Goal: Information Seeking & Learning: Learn about a topic

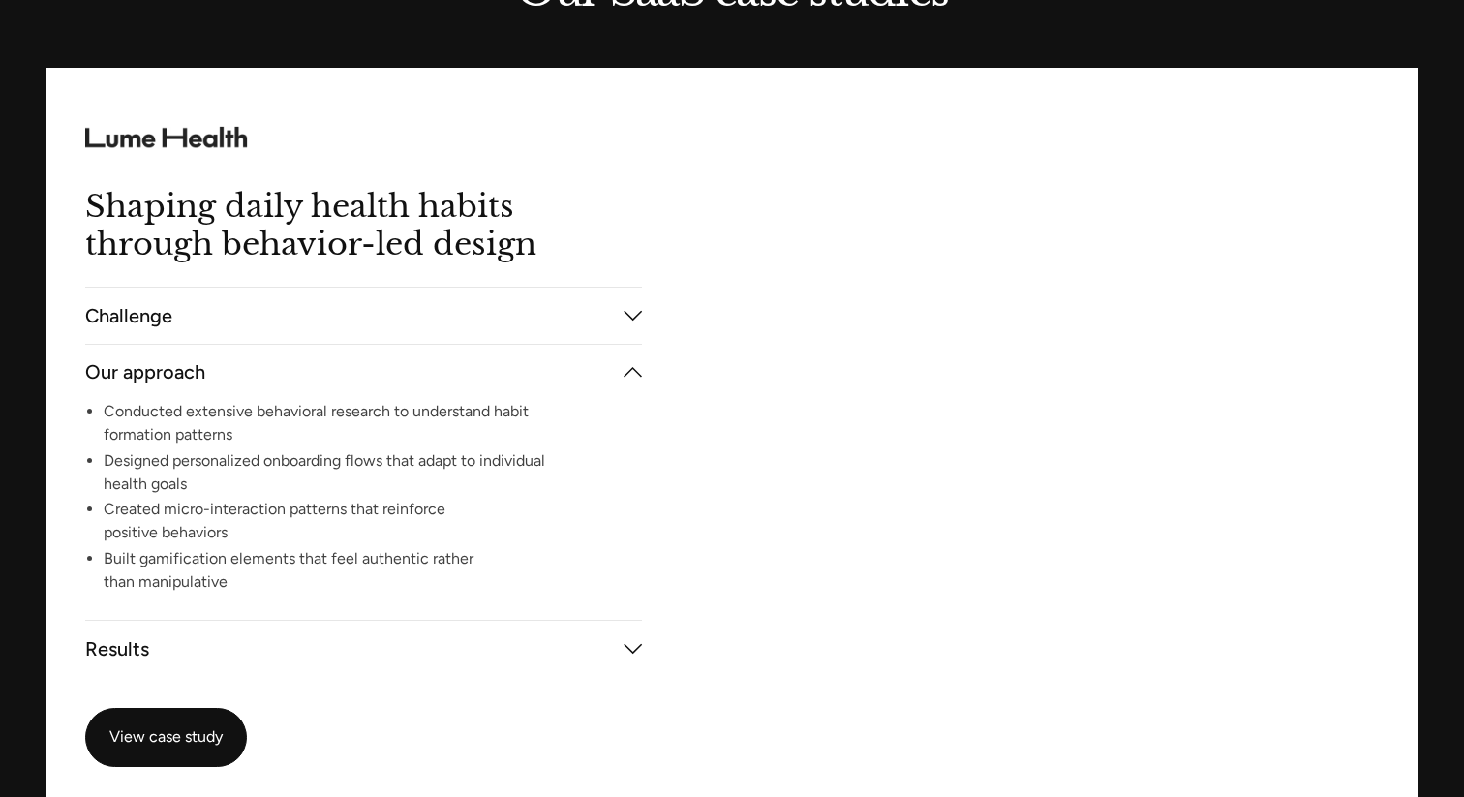
scroll to position [3379, 0]
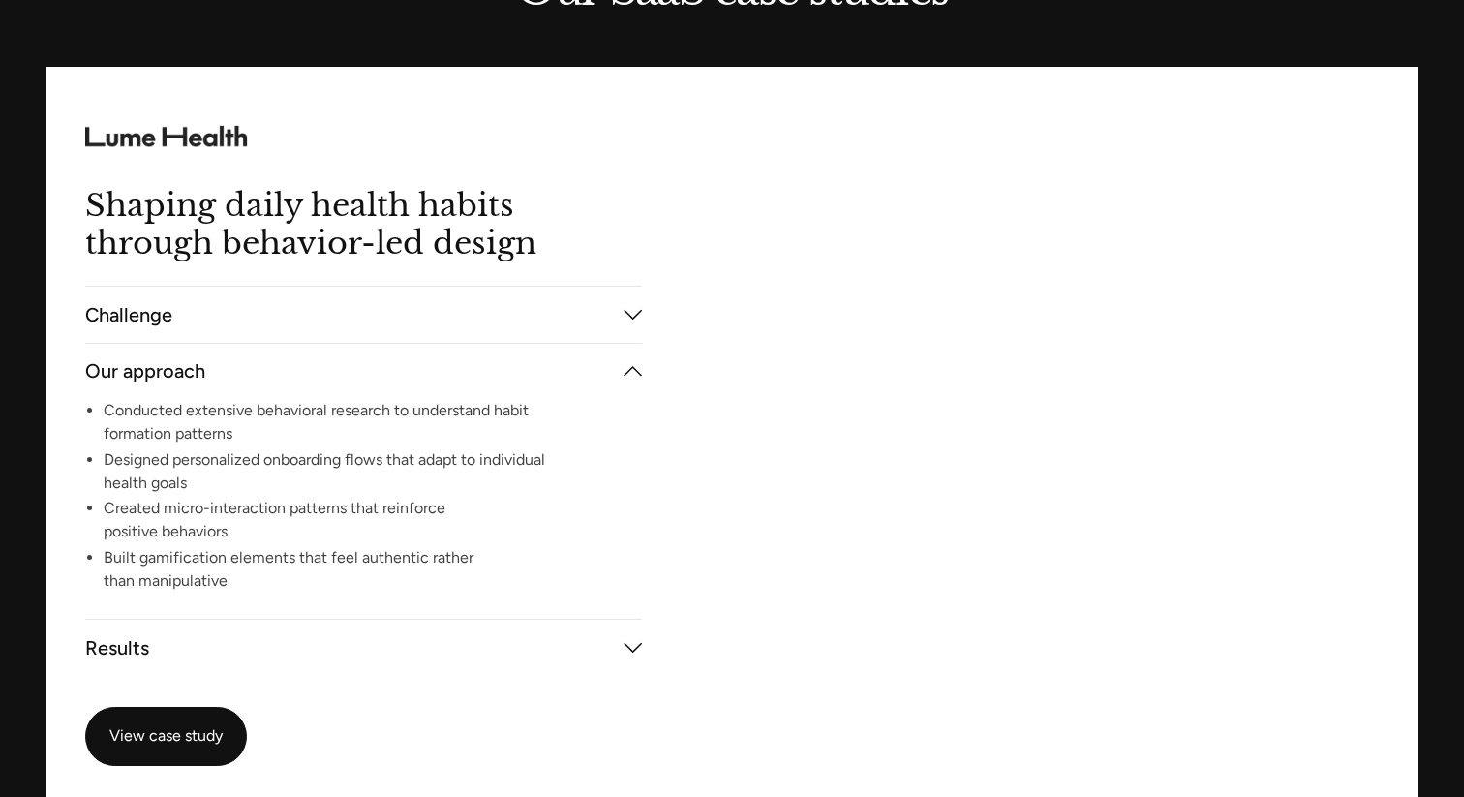
click at [884, 391] on video at bounding box center [1056, 436] width 721 height 738
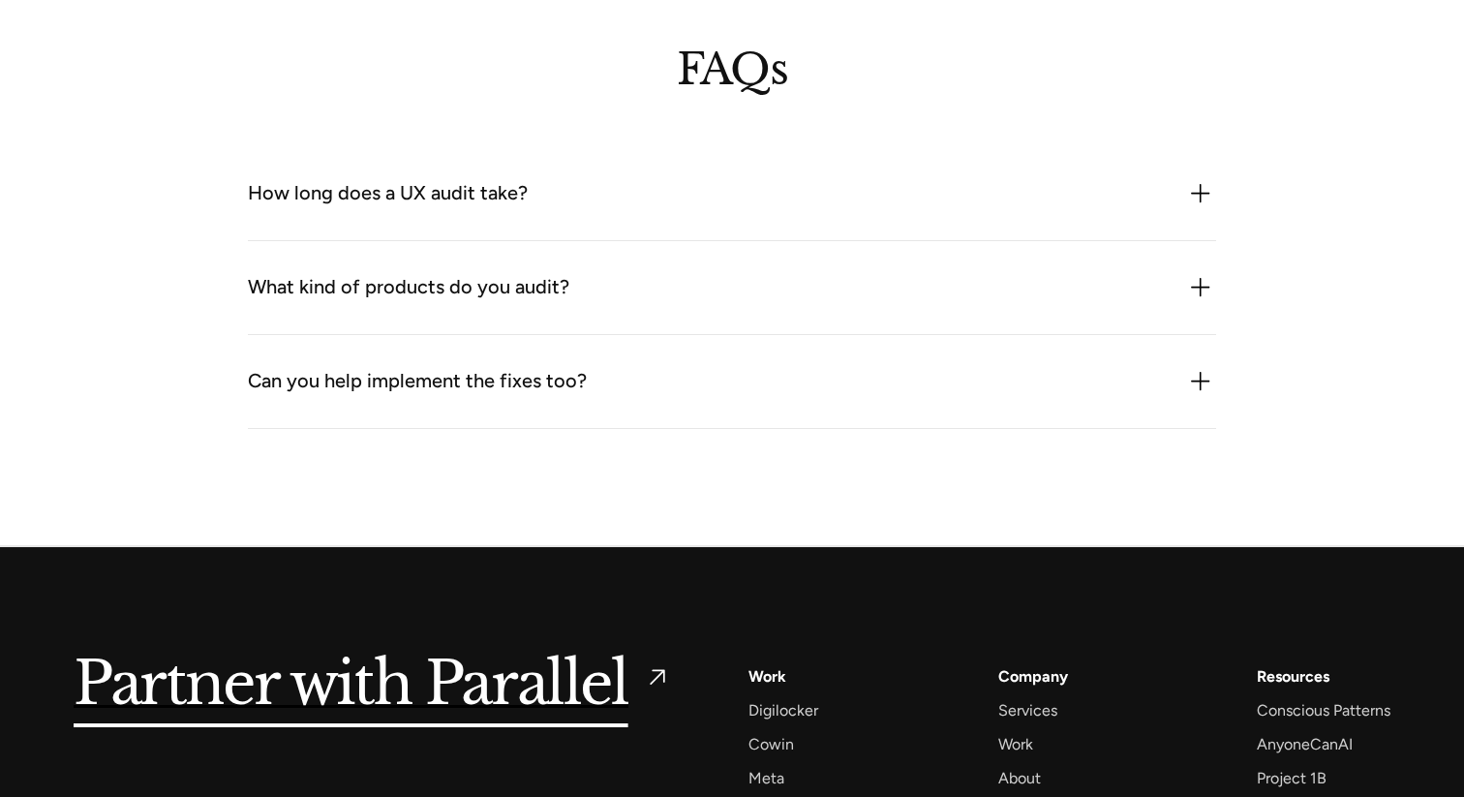
scroll to position [8020, 0]
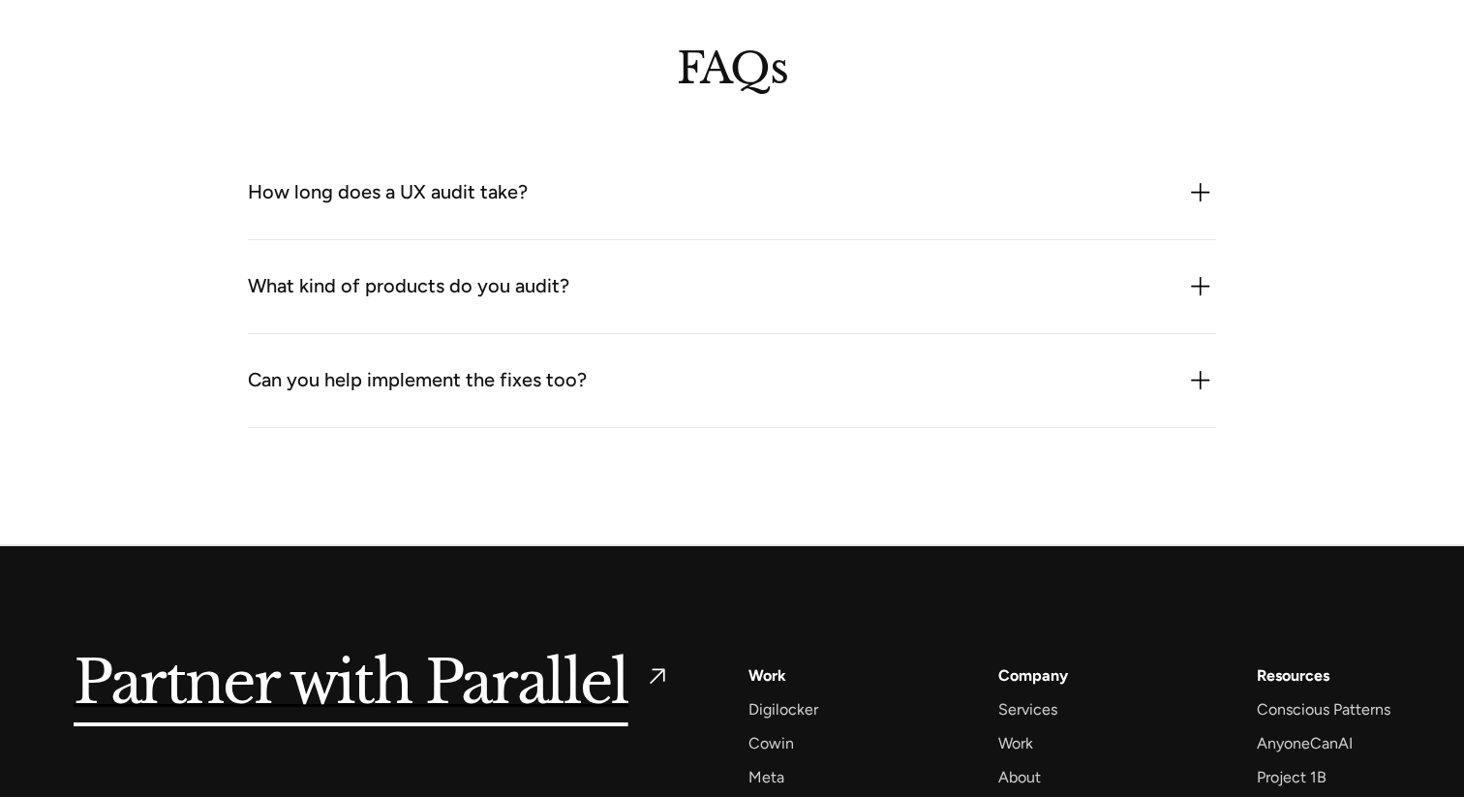
click at [775, 380] on div "Can you help implement the fixes too?" at bounding box center [732, 380] width 968 height 31
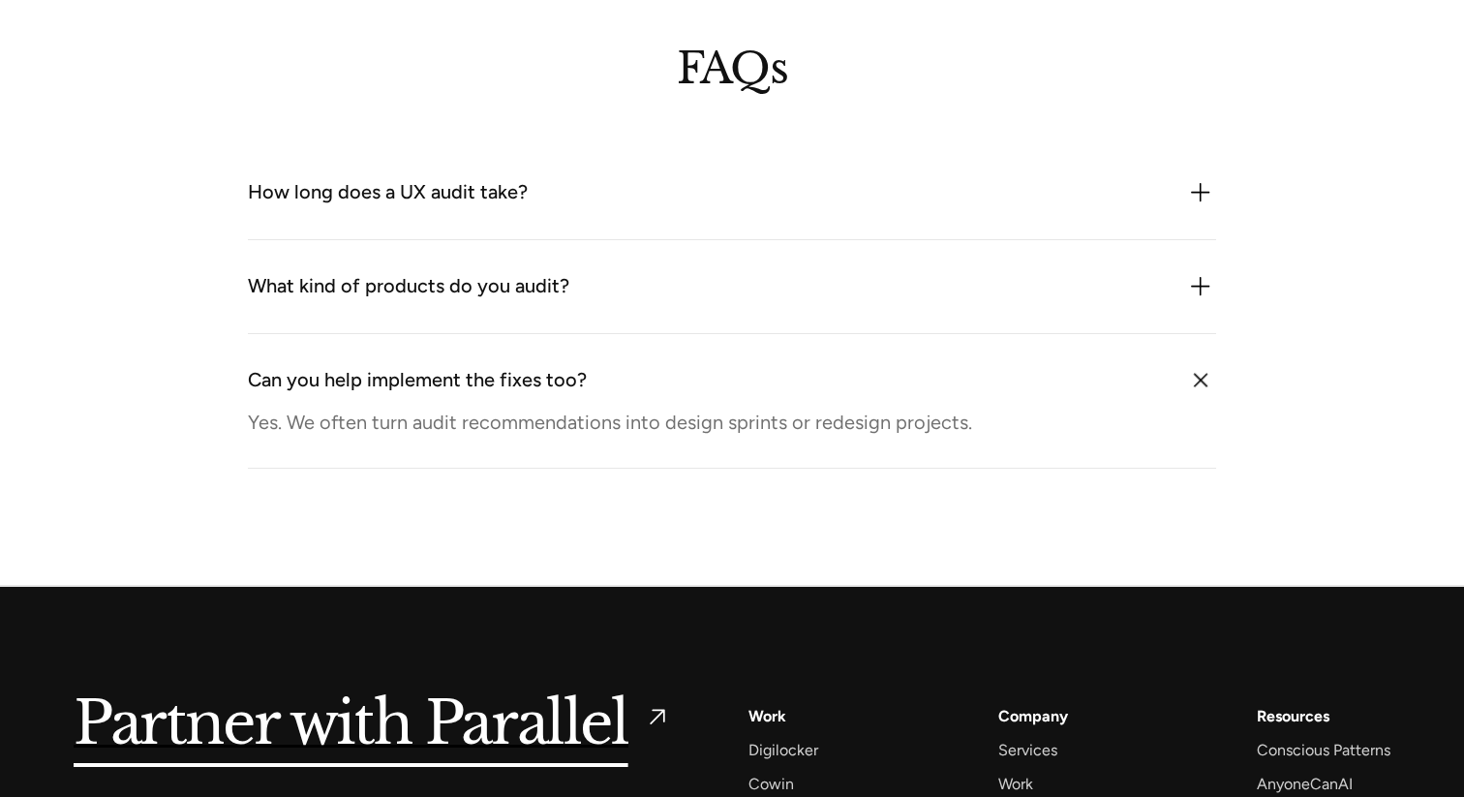
click at [802, 283] on div "What kind of products do you audit?" at bounding box center [732, 286] width 968 height 31
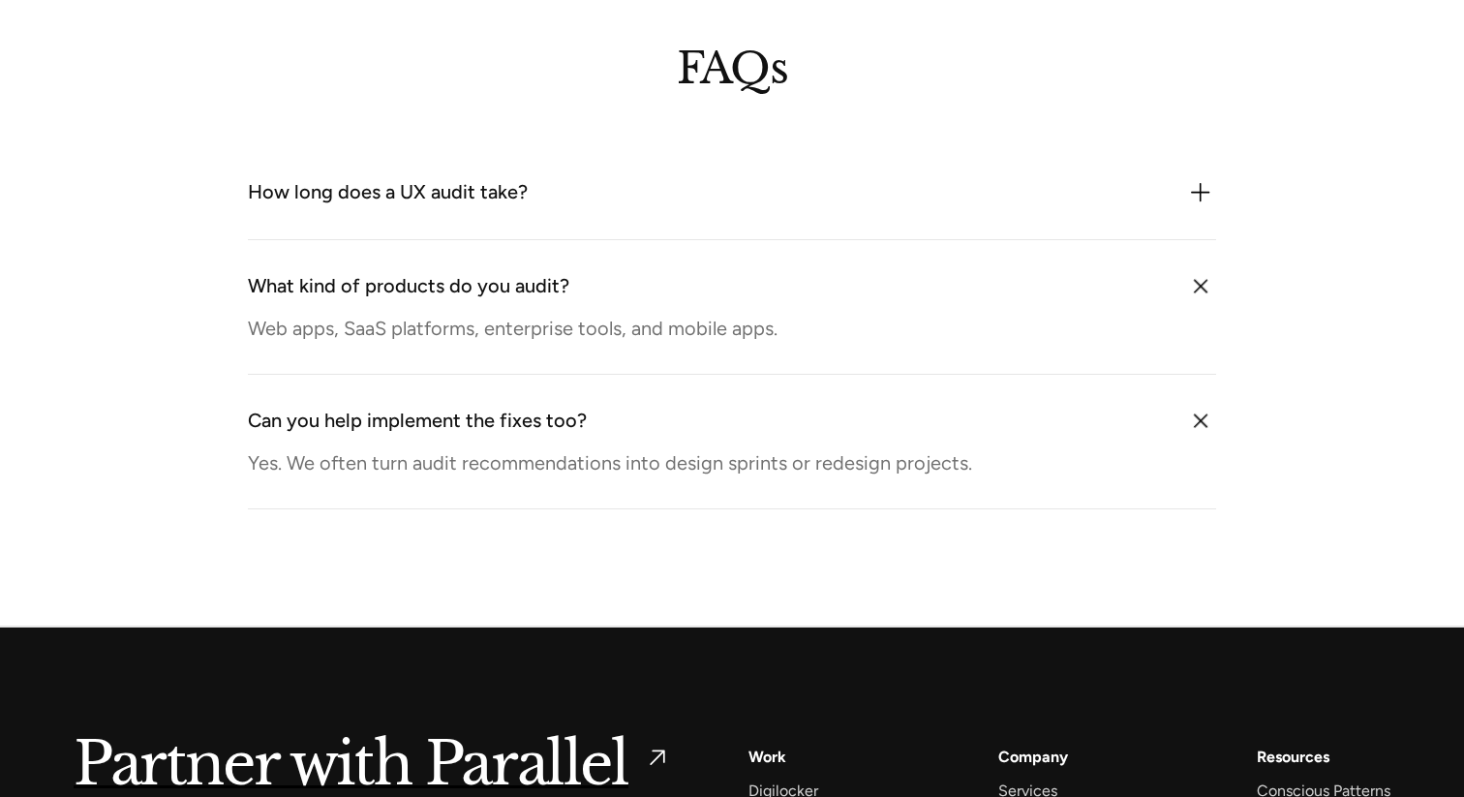
click at [815, 195] on div "How long does a UX audit take?" at bounding box center [732, 192] width 968 height 31
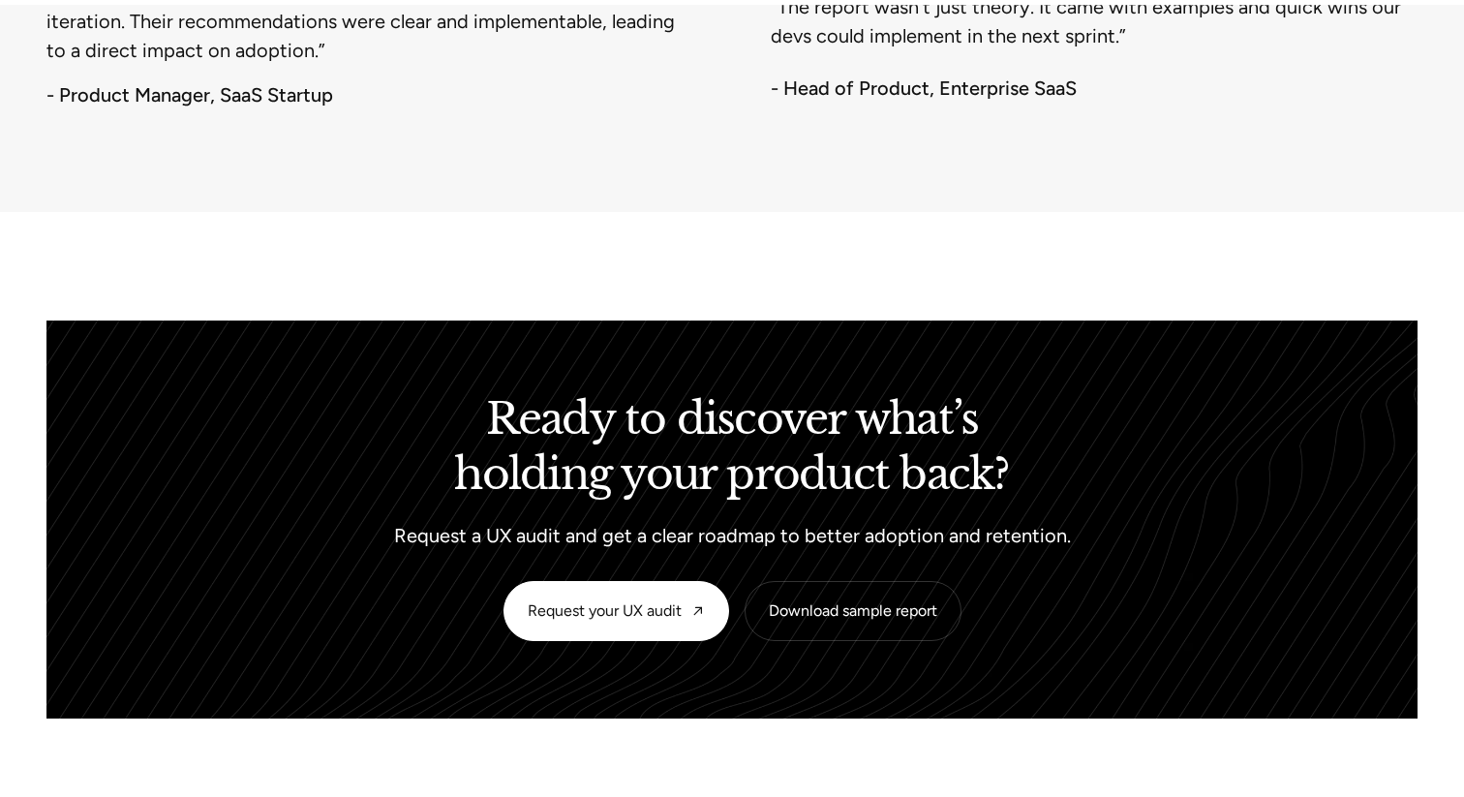
scroll to position [7244, 0]
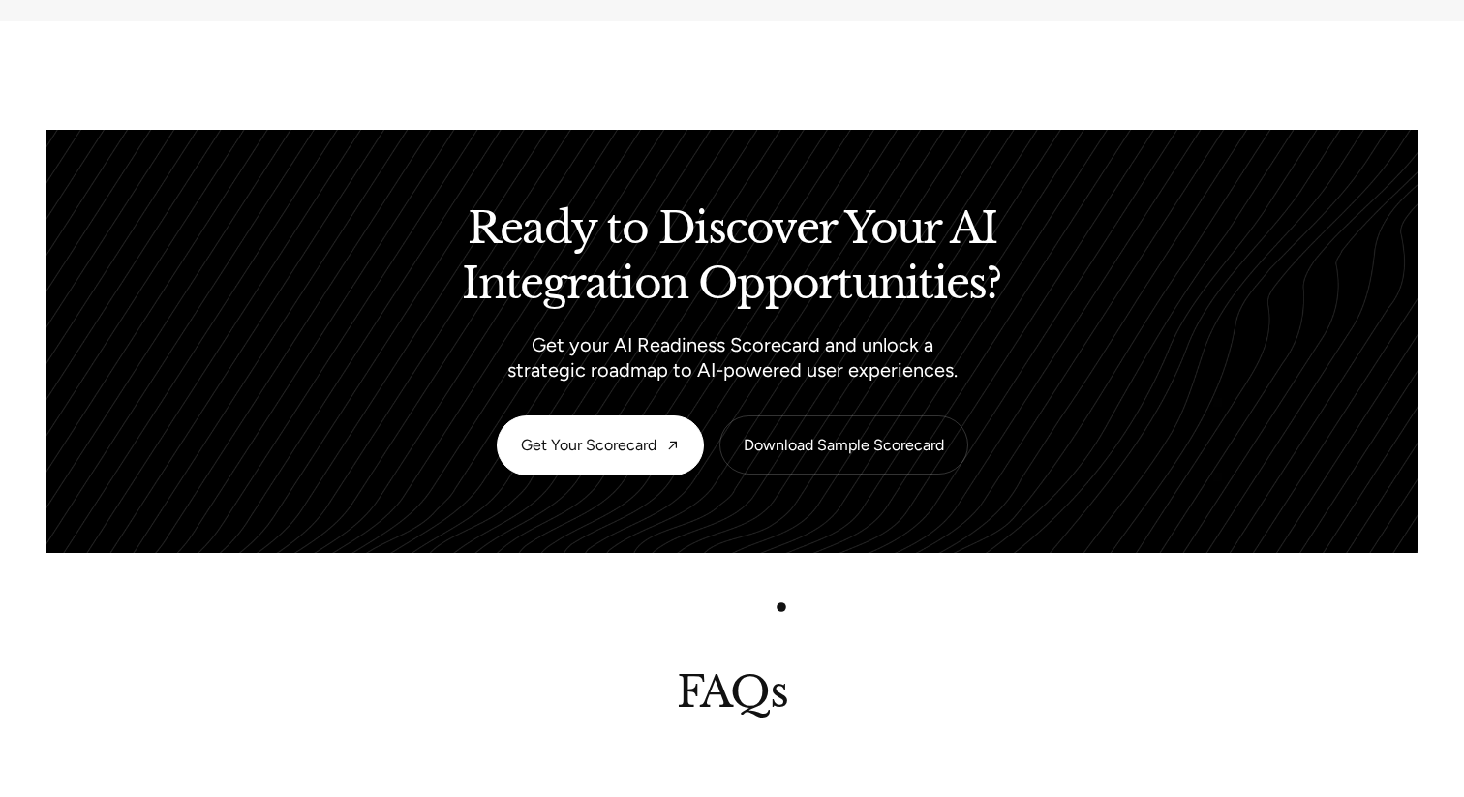
scroll to position [7230, 0]
